Goal: Task Accomplishment & Management: Manage account settings

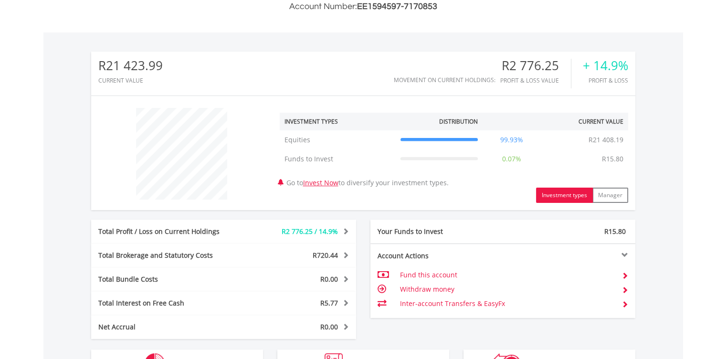
scroll to position [295, 0]
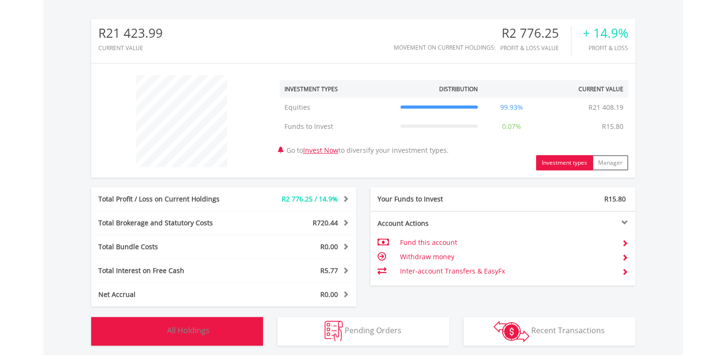
click at [203, 327] on span "All Holdings" at bounding box center [188, 330] width 42 height 11
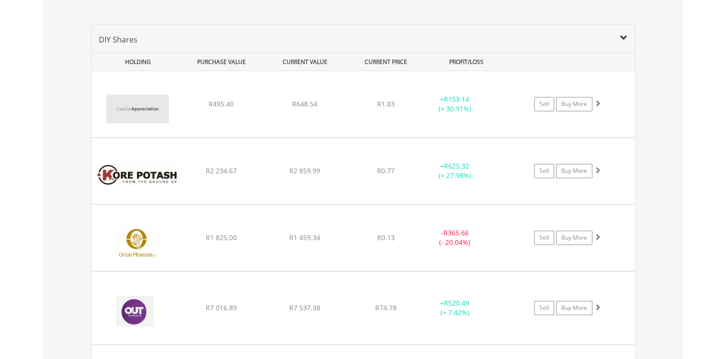
scroll to position [644, 0]
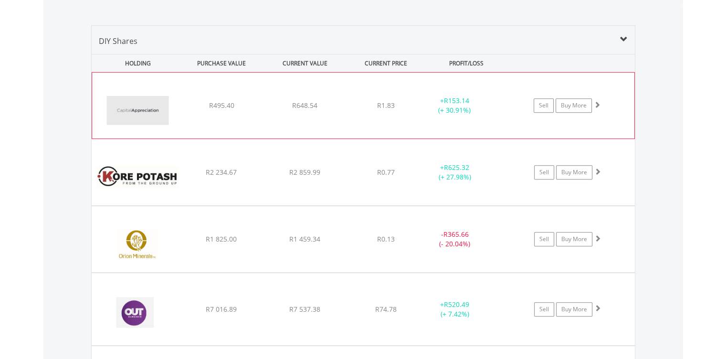
click at [257, 115] on div "﻿ Capital Appreciation Limited R495.40 R648.54 R1.83 + R153.14 (+ 30.91%) Sell …" at bounding box center [363, 106] width 542 height 66
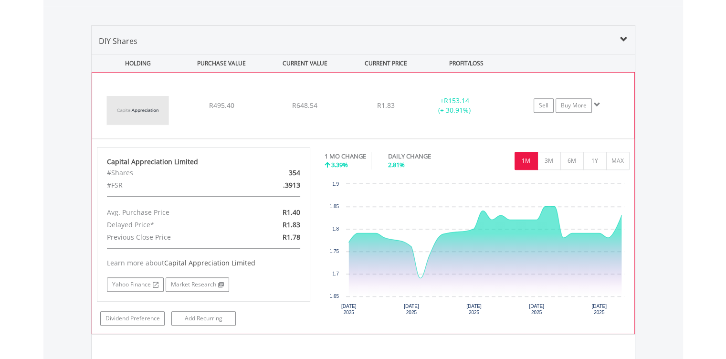
click at [162, 106] on img at bounding box center [138, 110] width 82 height 52
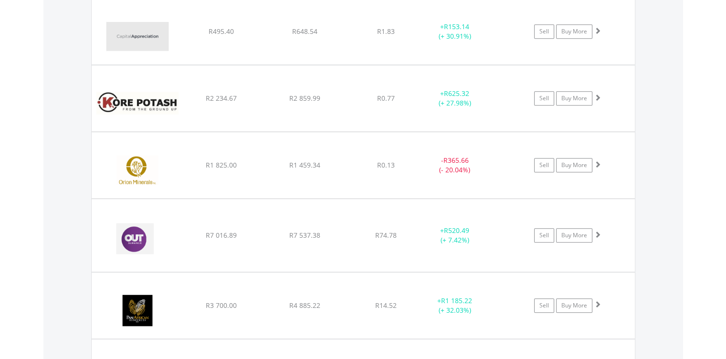
scroll to position [720, 0]
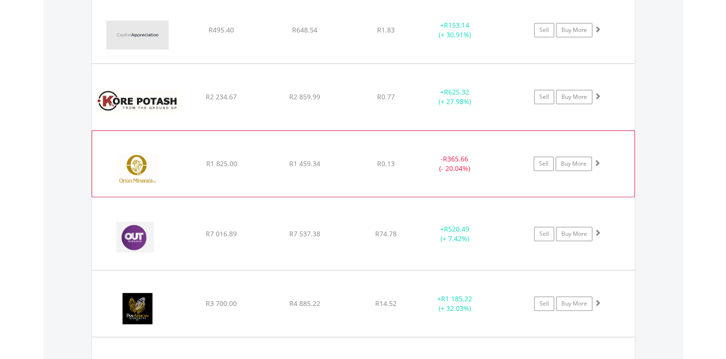
click at [216, 63] on div "﻿ Orion Minerals R1 825.00 R1 459.34 R0.13 - R365.66 (- 20.04%) Sell Buy More" at bounding box center [363, 30] width 543 height 66
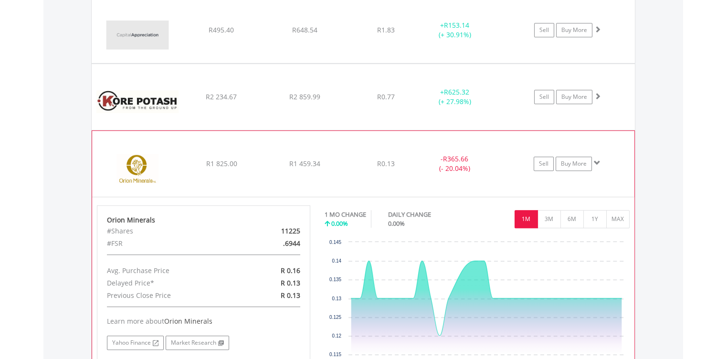
click at [269, 63] on div "﻿ Orion Minerals R1 825.00 R1 459.34 R0.13 - R365.66 (- 20.04%) Sell Buy More" at bounding box center [363, 30] width 543 height 66
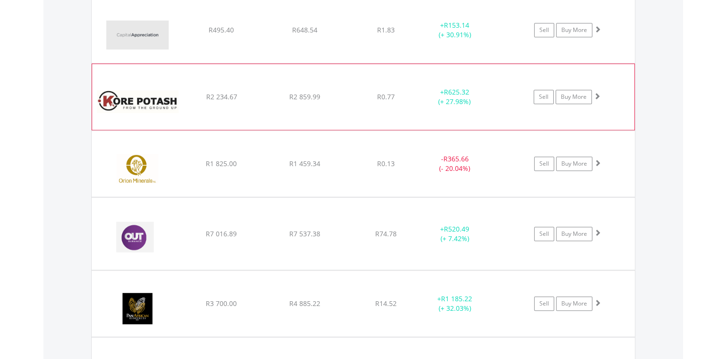
click at [283, 35] on div "R2 859.99" at bounding box center [305, 30] width 82 height 10
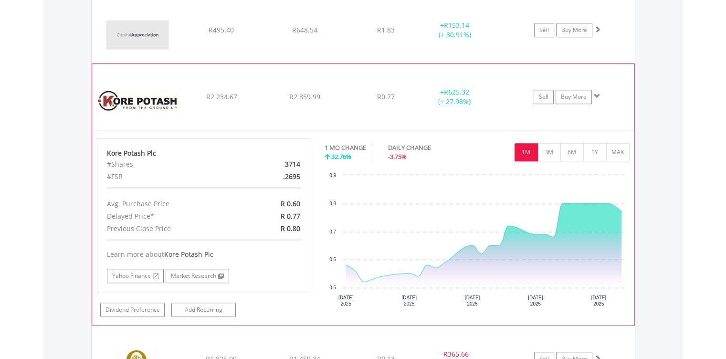
click at [283, 35] on div "R2 859.99" at bounding box center [305, 30] width 82 height 10
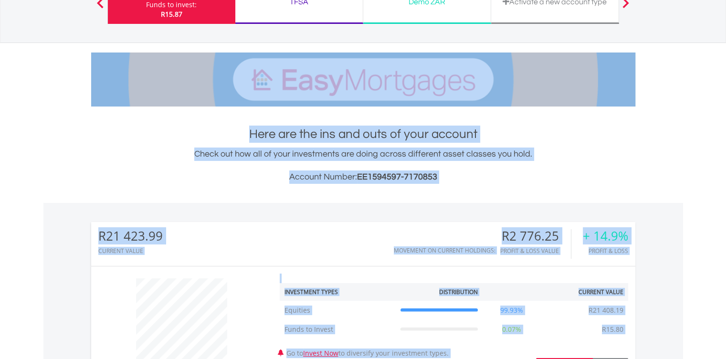
scroll to position [0, 0]
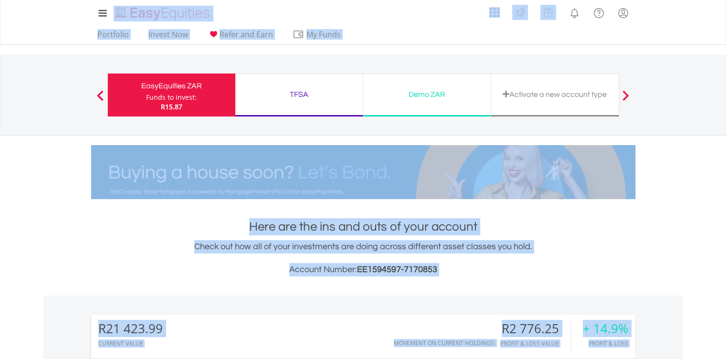
drag, startPoint x: 656, startPoint y: 145, endPoint x: 761, endPoint y: 24, distance: 159.7
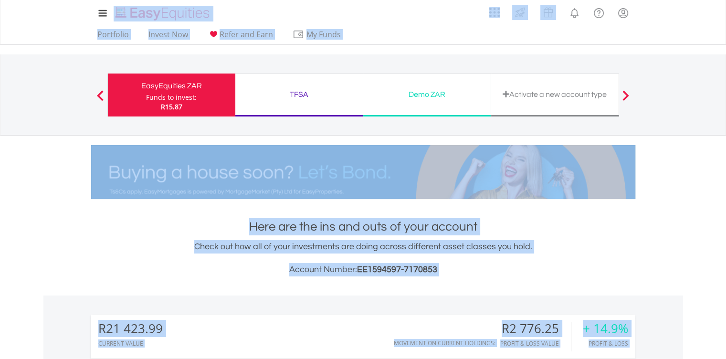
click at [706, 176] on div "My Investments Invest Now New Listings Sell My Recurring Investments Pending Or…" at bounding box center [363, 99] width 726 height 199
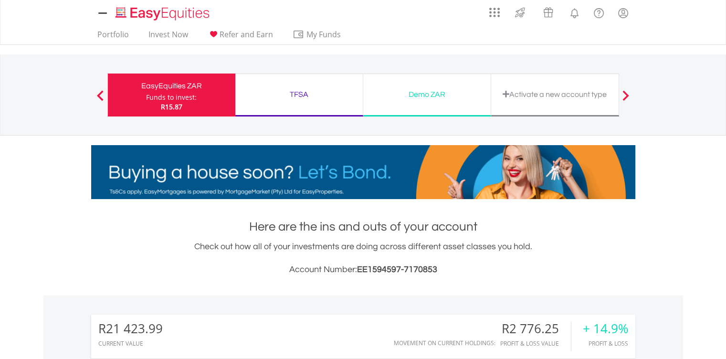
click at [246, 8] on div "My Investments Invest Now New Listings Sell My Recurring Investments Pending Or…" at bounding box center [363, 13] width 544 height 26
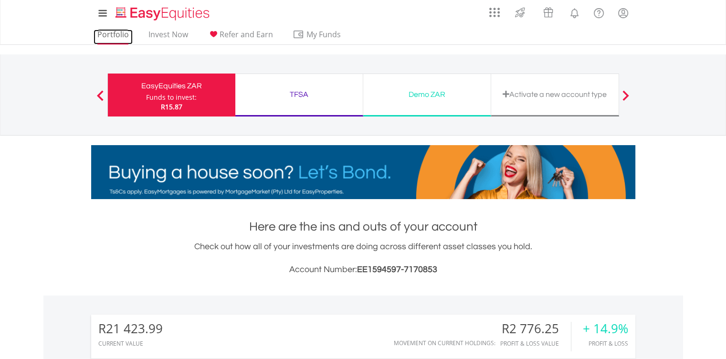
click at [116, 32] on link "Portfolio" at bounding box center [113, 37] width 39 height 15
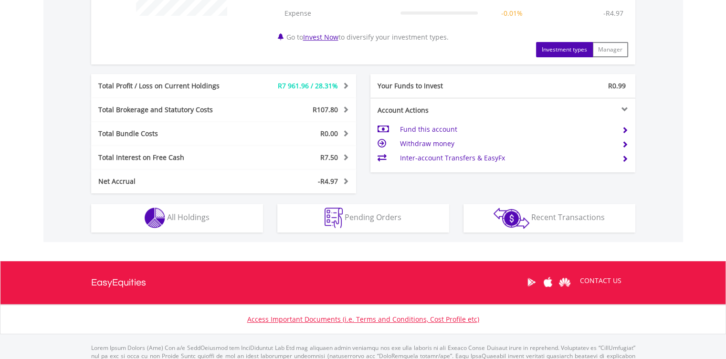
scroll to position [464, 0]
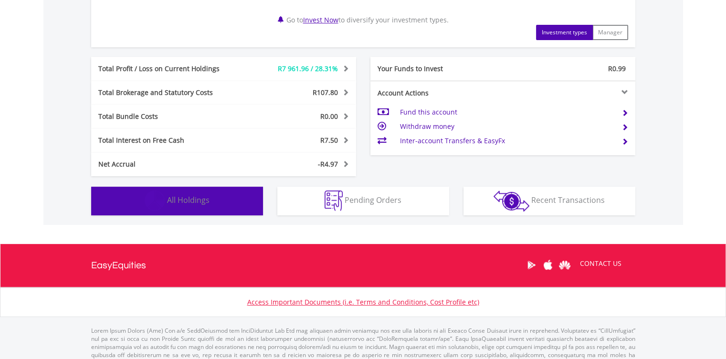
click at [211, 198] on button "Holdings All Holdings" at bounding box center [177, 201] width 172 height 29
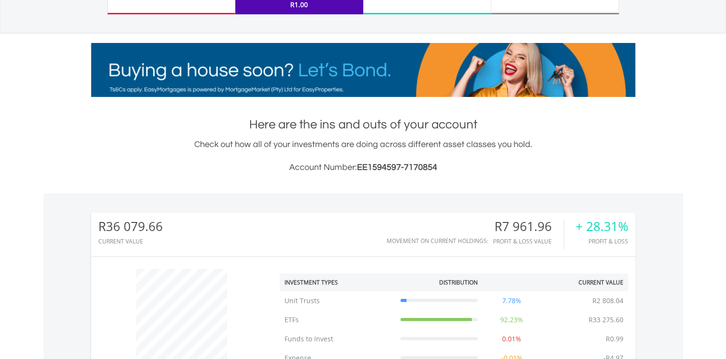
scroll to position [0, 0]
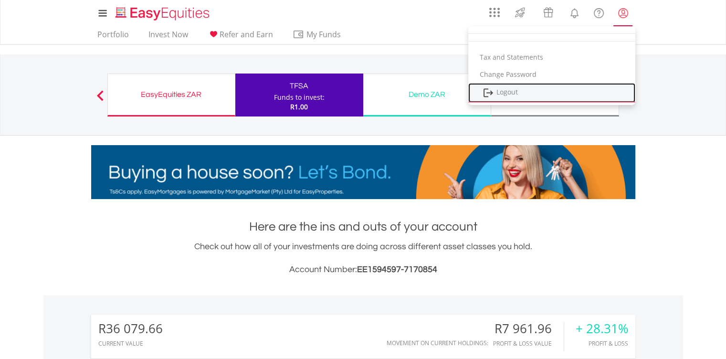
click at [506, 92] on link "Logout" at bounding box center [551, 93] width 167 height 20
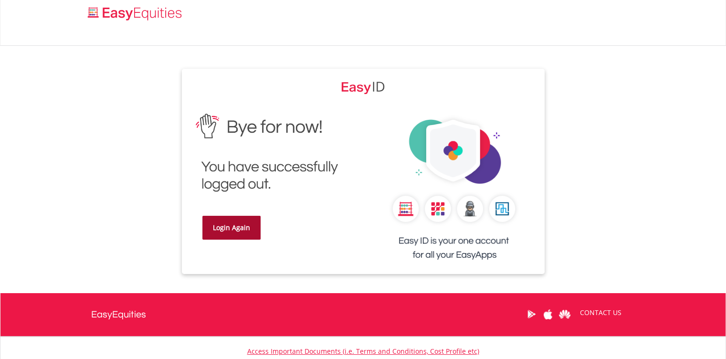
click at [230, 225] on link "Login Again" at bounding box center [231, 228] width 58 height 24
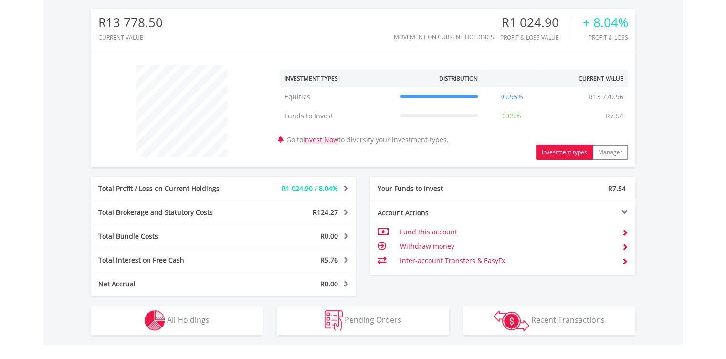
scroll to position [307, 0]
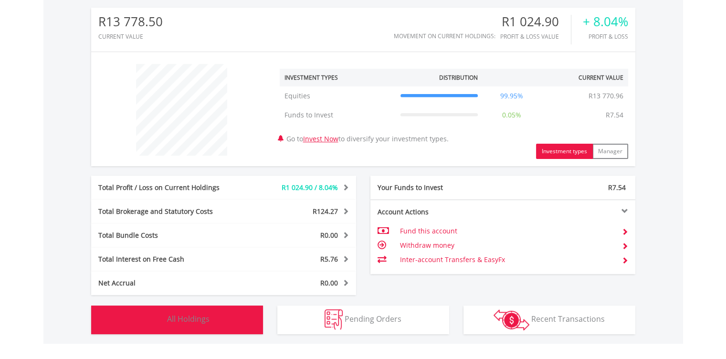
click at [172, 315] on span "All Holdings" at bounding box center [188, 319] width 42 height 11
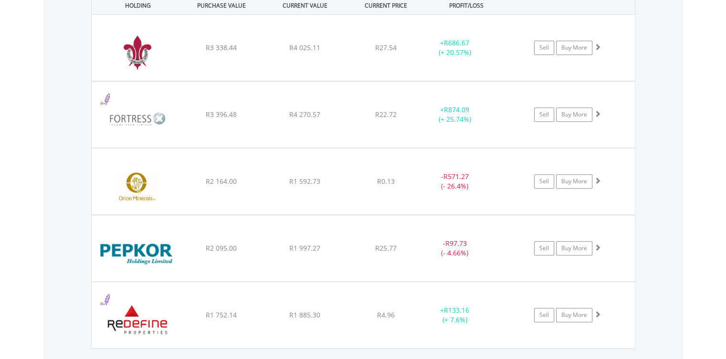
scroll to position [710, 0]
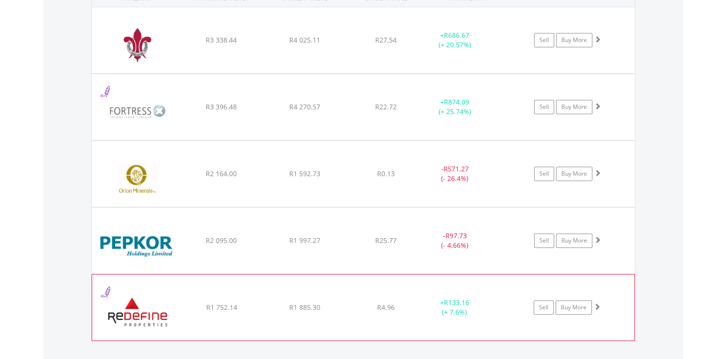
click at [181, 73] on div "﻿ Redefine Properties Limited R1 752.14 R1 885.30 R4.96 + R133.16 (+ 7.6%) Sell…" at bounding box center [363, 40] width 543 height 66
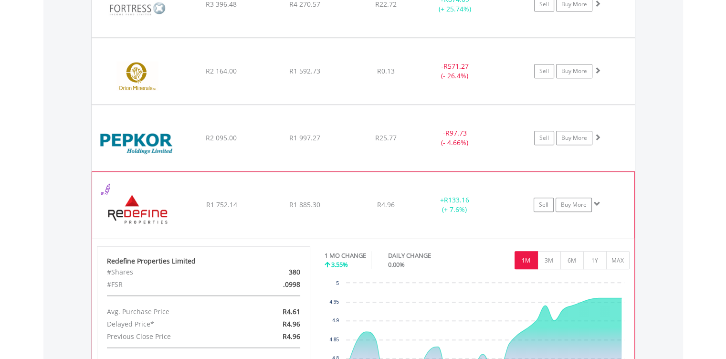
scroll to position [829, 0]
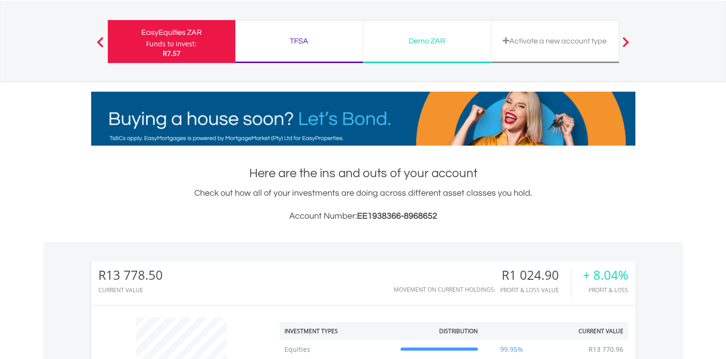
scroll to position [0, 0]
